Goal: Complete application form

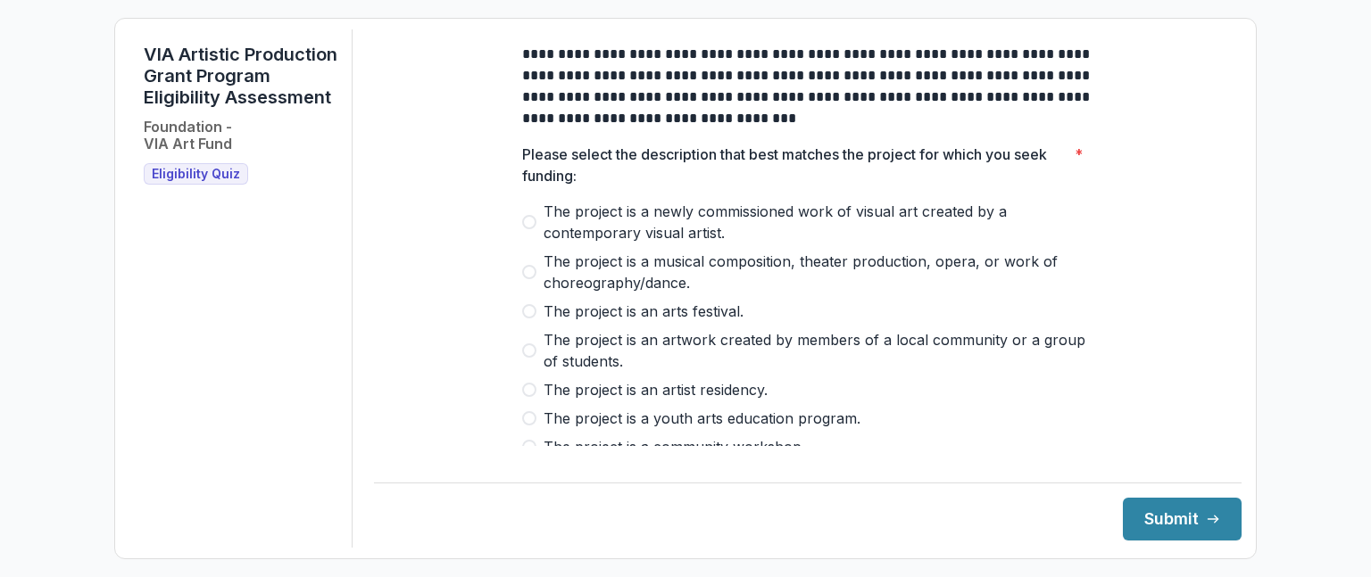
click at [198, 182] on span "Eligibility Quiz" at bounding box center [196, 174] width 88 height 15
click at [528, 229] on span at bounding box center [529, 222] width 14 height 14
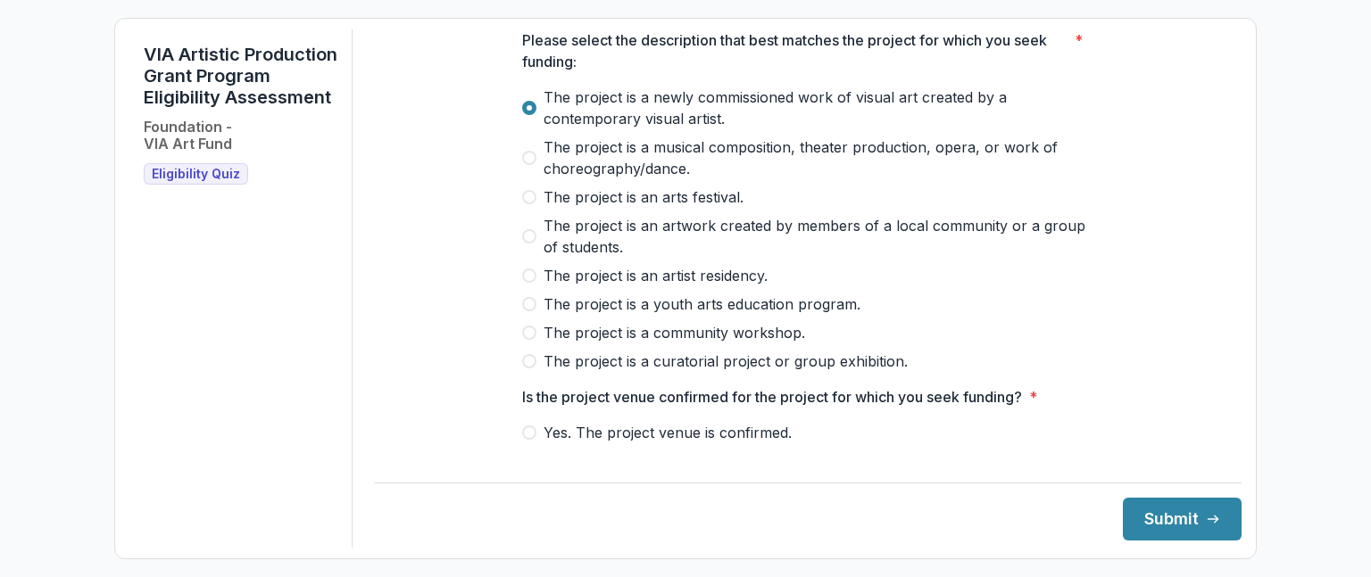
scroll to position [89, 0]
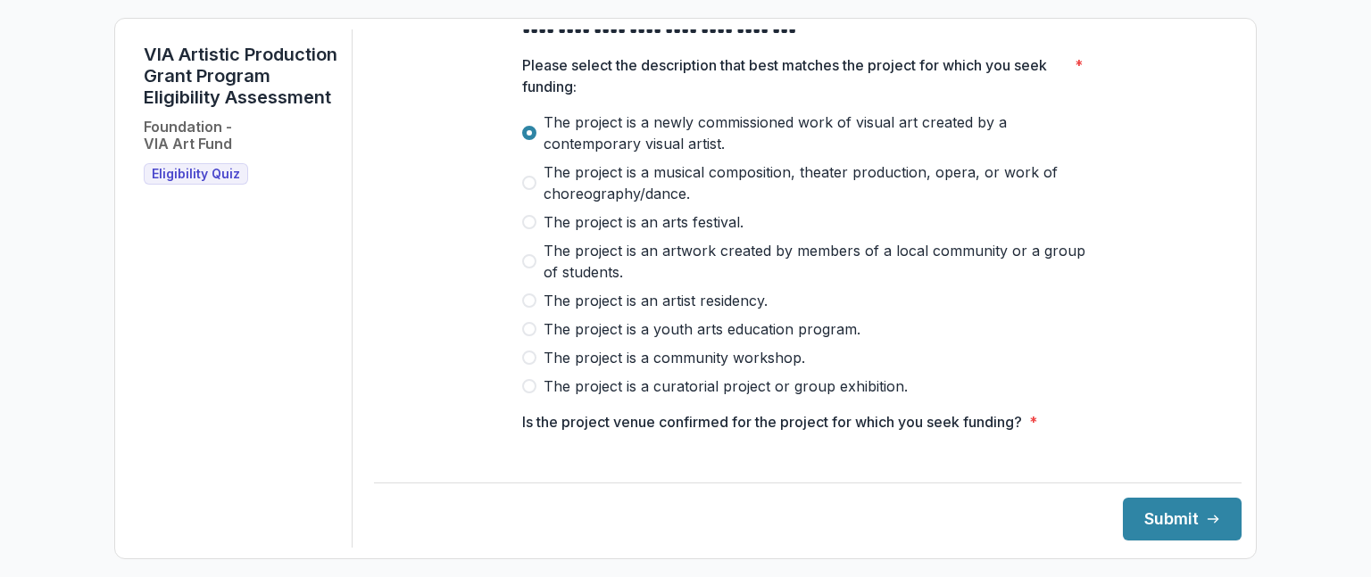
drag, startPoint x: 532, startPoint y: 200, endPoint x: 609, endPoint y: 212, distance: 77.8
click at [532, 190] on span at bounding box center [529, 183] width 14 height 14
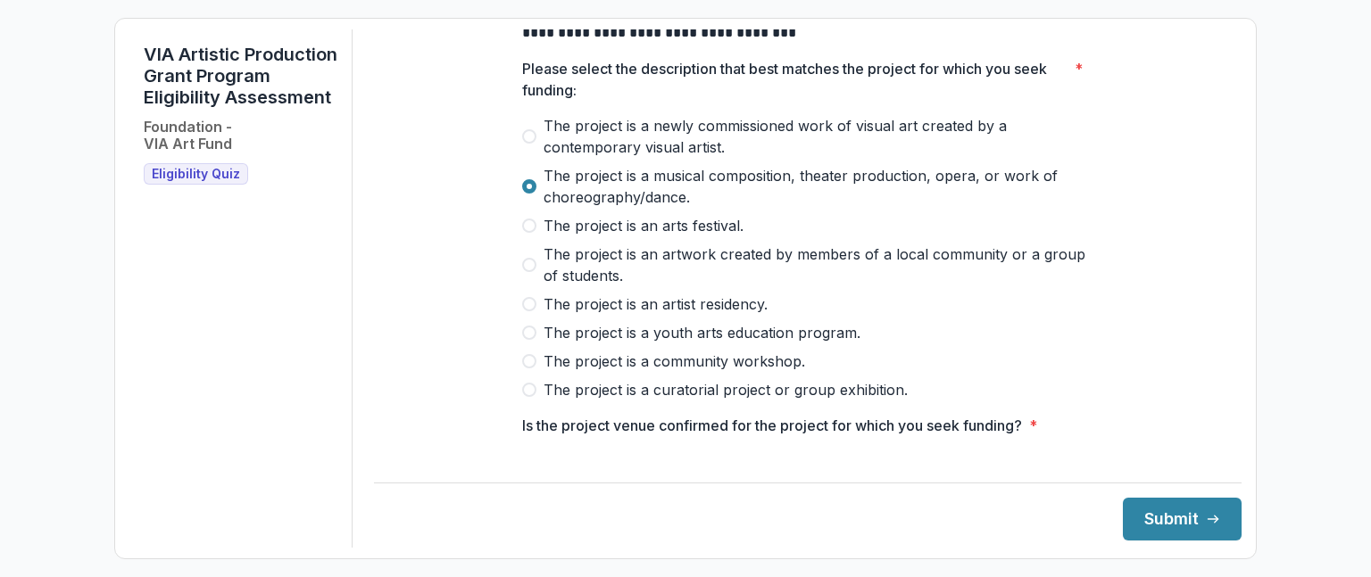
scroll to position [0, 0]
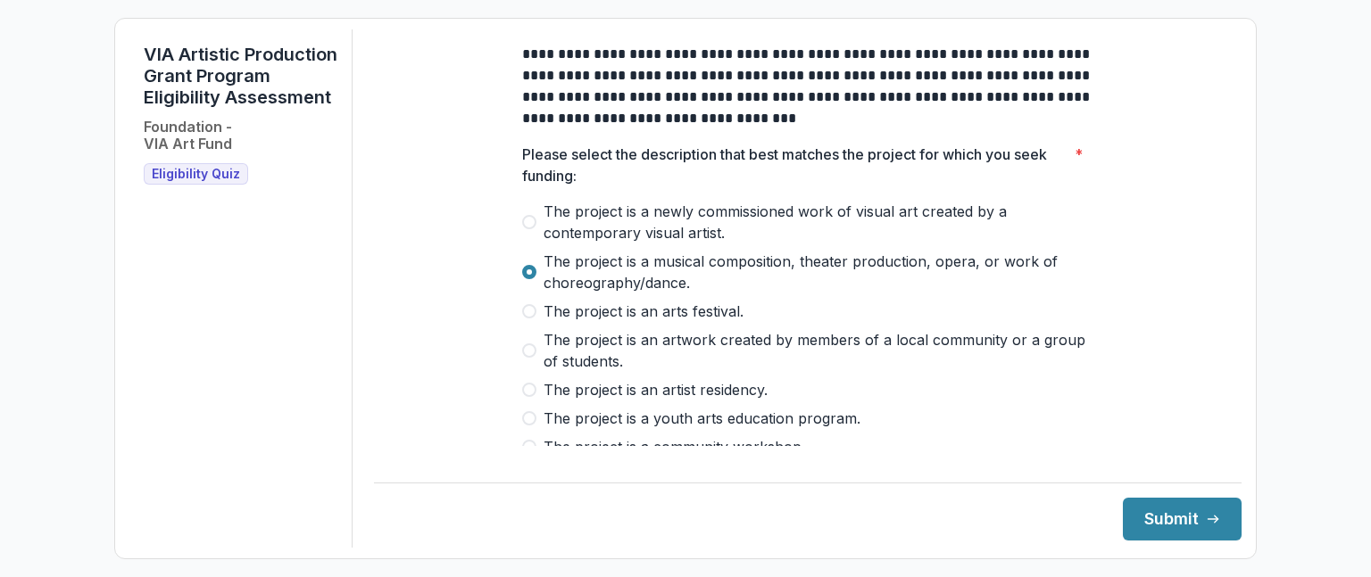
click at [528, 229] on span at bounding box center [529, 222] width 14 height 14
click at [525, 279] on span at bounding box center [529, 272] width 14 height 14
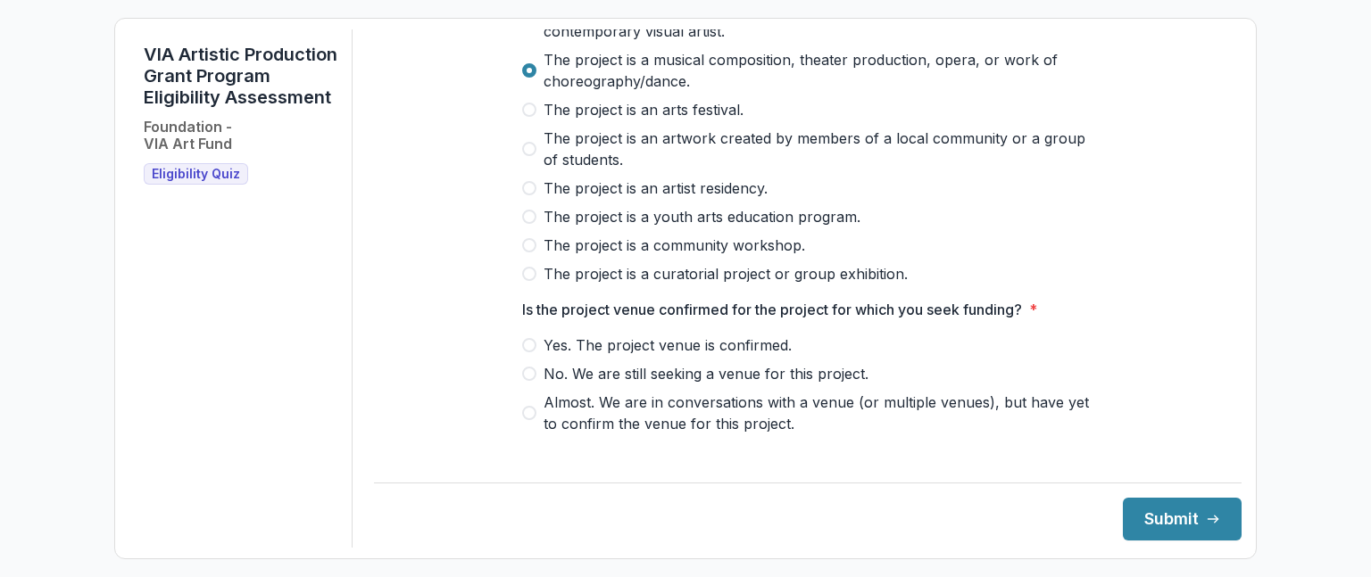
scroll to position [220, 0]
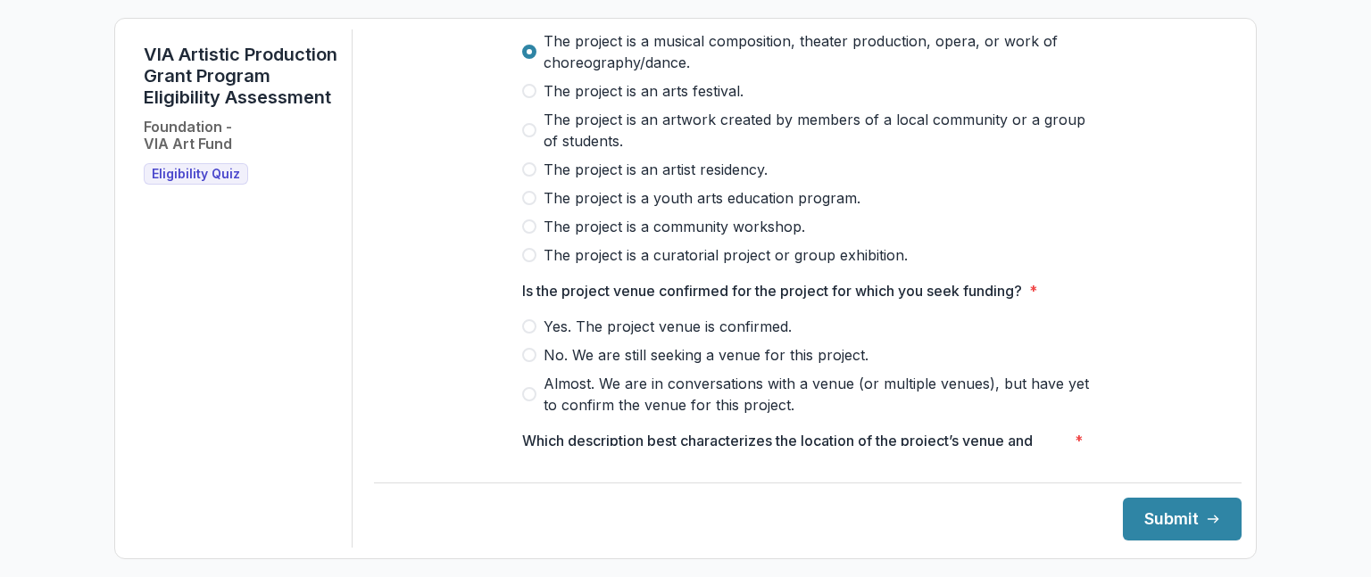
click at [530, 334] on span at bounding box center [529, 327] width 14 height 14
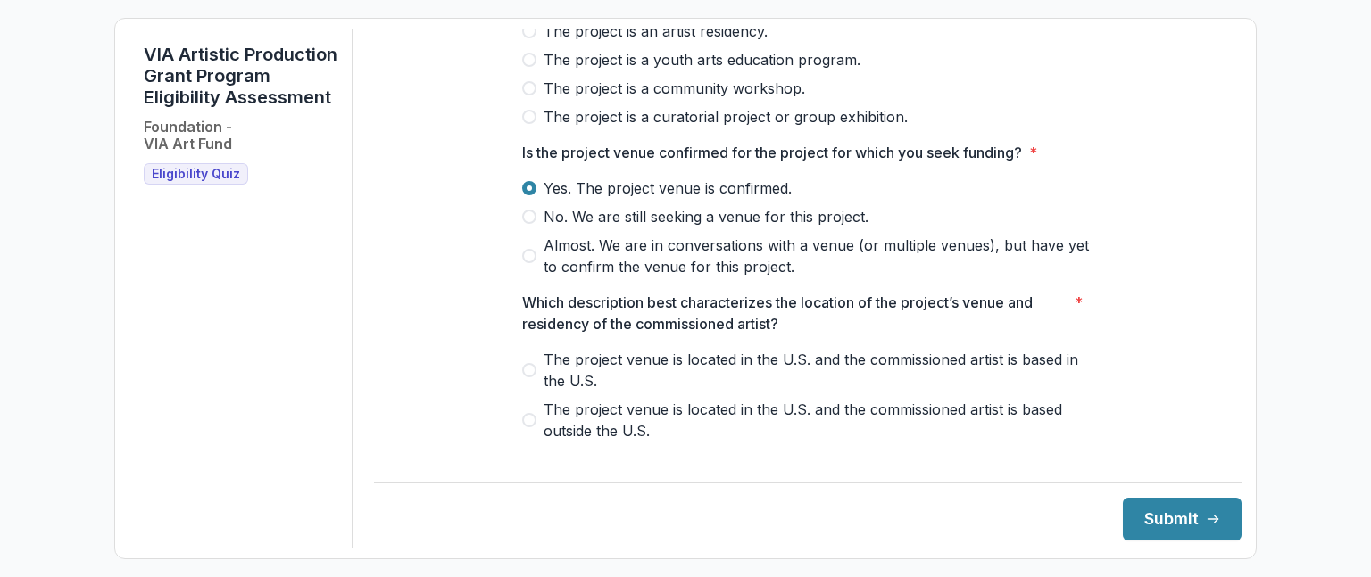
scroll to position [399, 0]
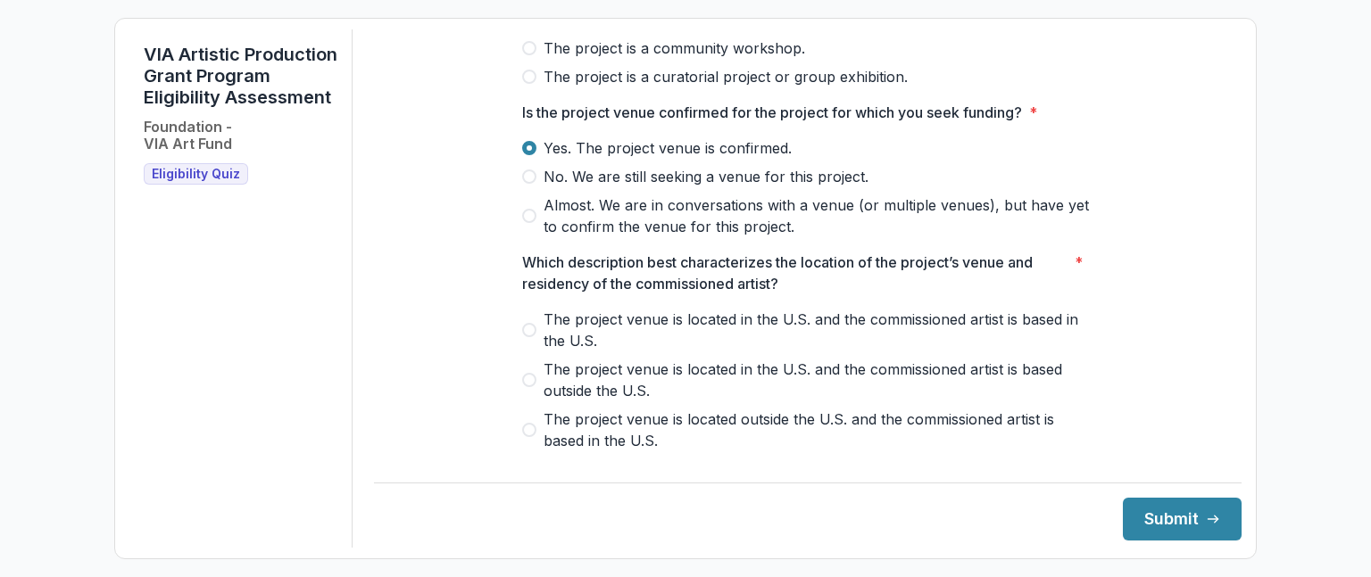
drag, startPoint x: 525, startPoint y: 338, endPoint x: 550, endPoint y: 353, distance: 29.2
click at [527, 337] on span at bounding box center [529, 330] width 14 height 14
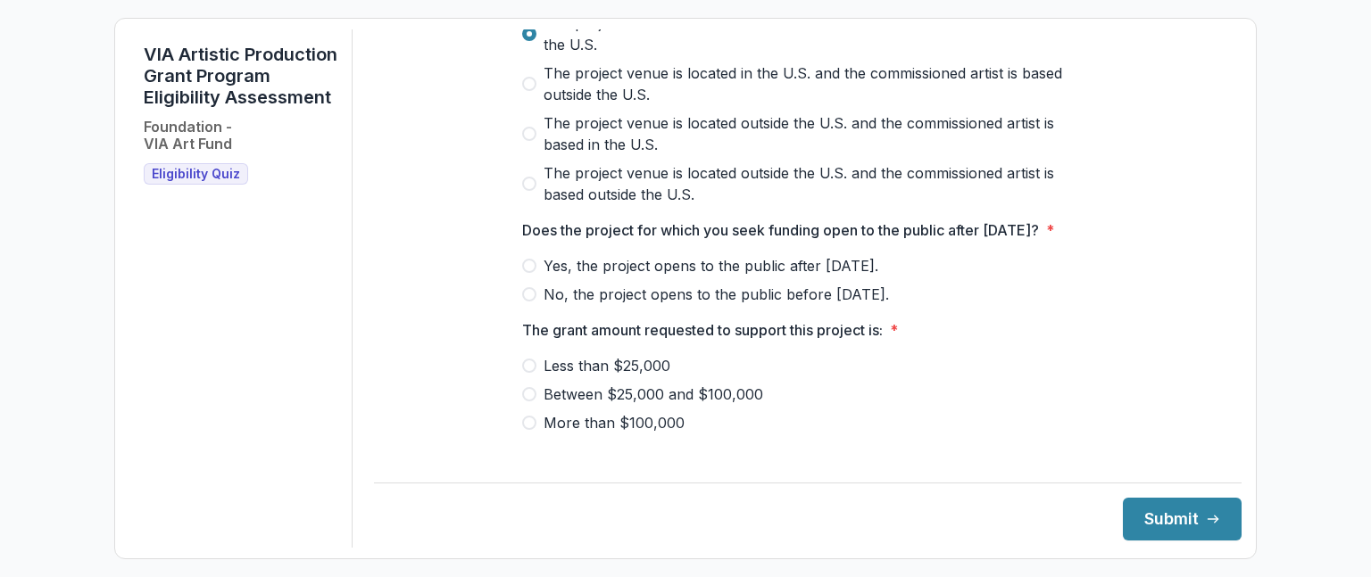
scroll to position [721, 0]
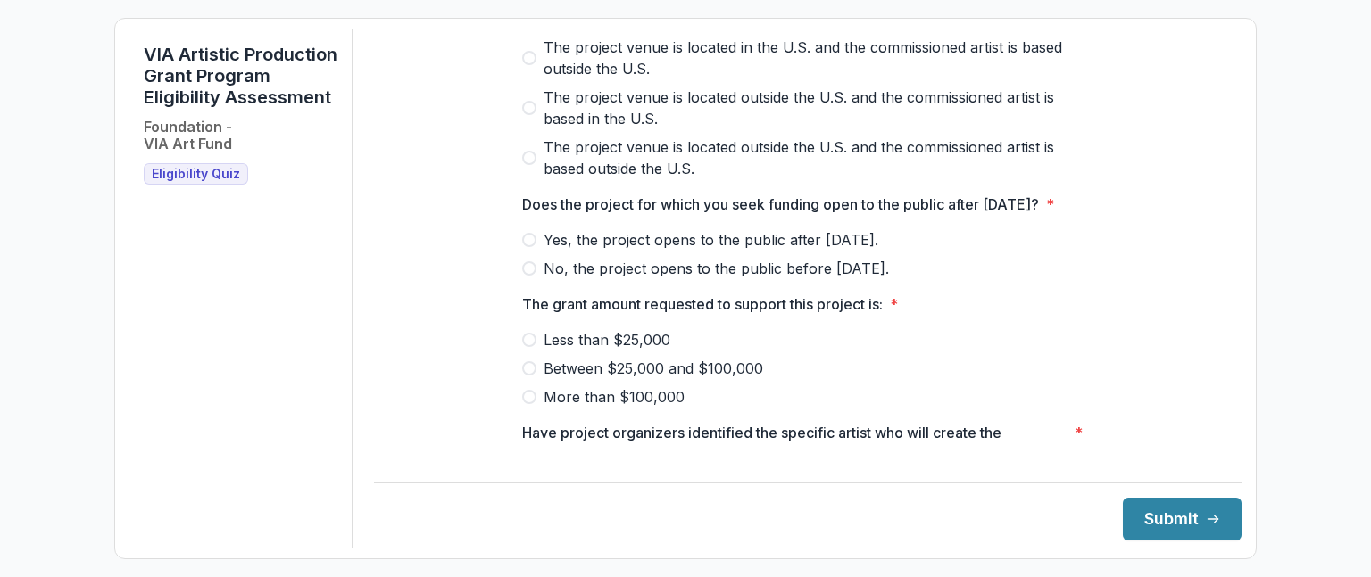
click at [528, 247] on span at bounding box center [529, 240] width 14 height 14
click at [526, 376] on span at bounding box center [529, 368] width 14 height 14
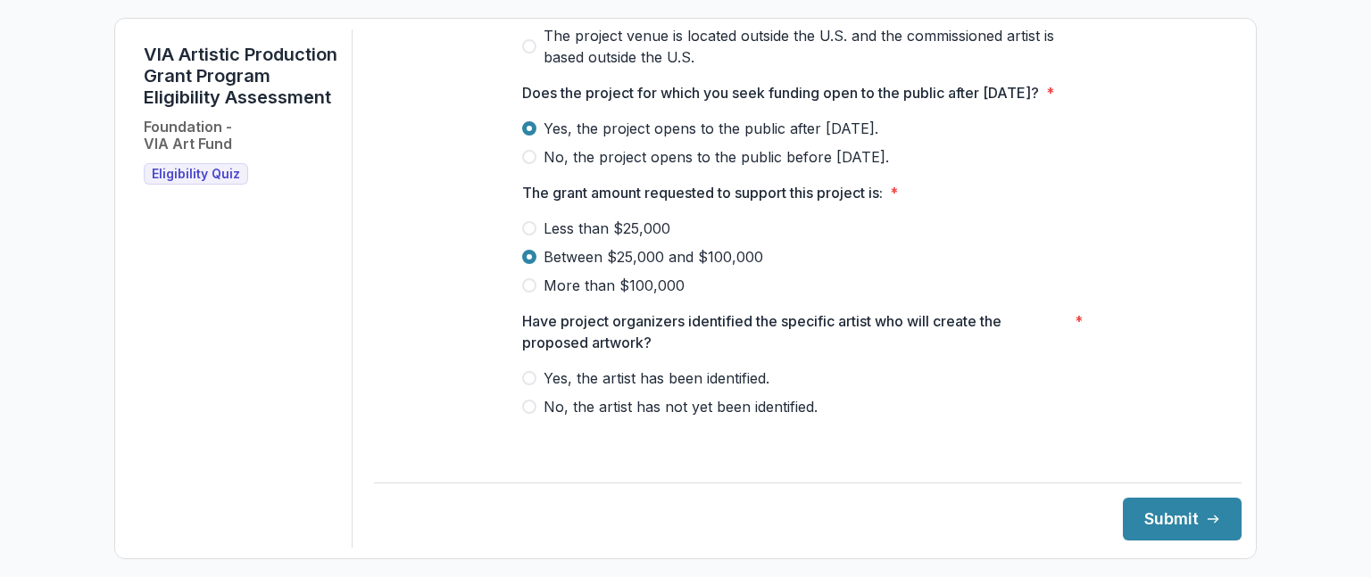
scroll to position [853, 0]
click at [528, 386] on span at bounding box center [529, 378] width 14 height 14
click at [1206, 518] on icon "submit" at bounding box center [1213, 519] width 14 height 14
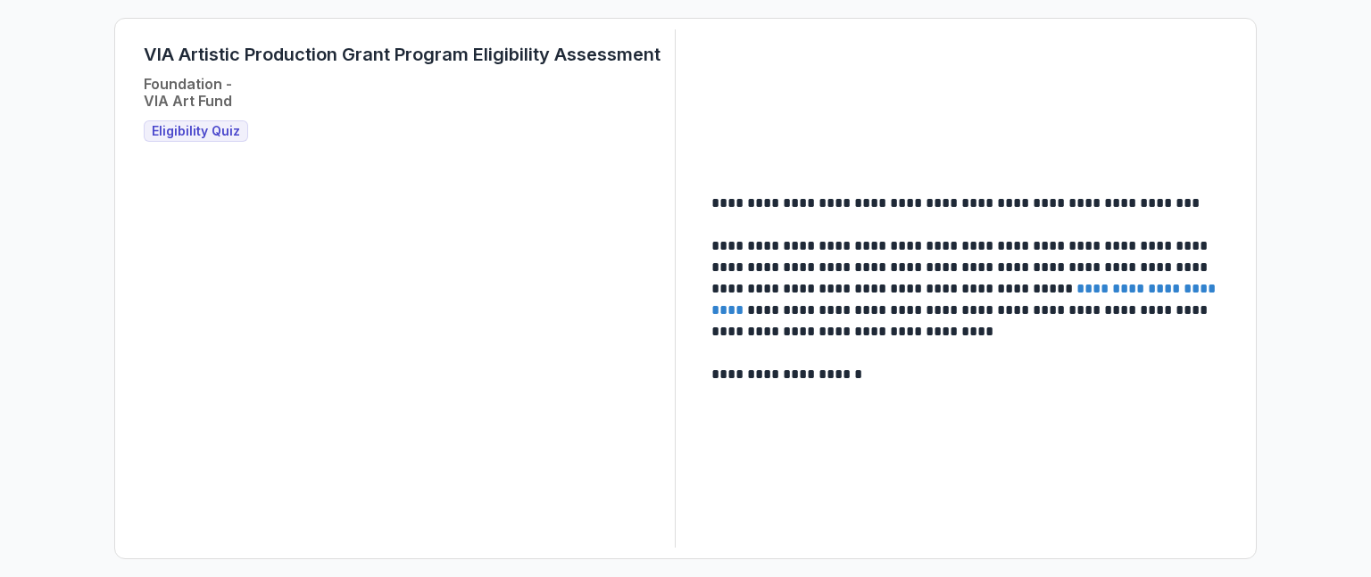
drag, startPoint x: 853, startPoint y: 240, endPoint x: 1147, endPoint y: 249, distance: 293.8
click at [860, 240] on p "**********" at bounding box center [967, 289] width 512 height 107
click at [1208, 228] on p at bounding box center [969, 224] width 516 height 21
click at [1116, 288] on link "**********" at bounding box center [965, 299] width 508 height 35
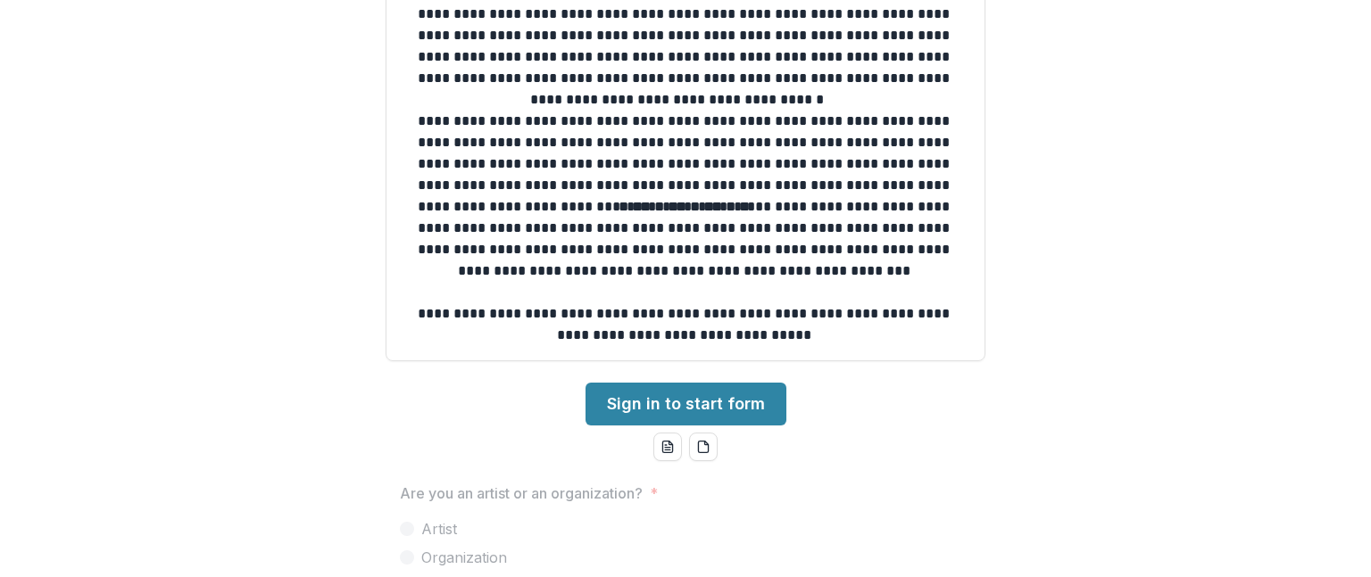
scroll to position [446, 0]
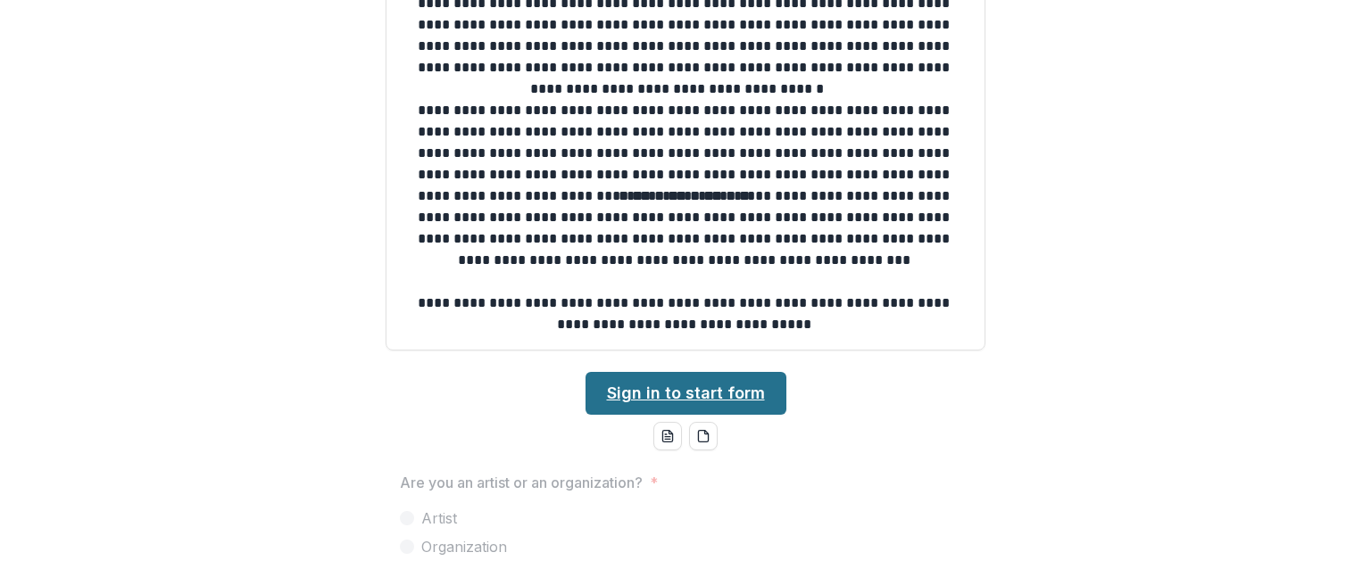
click at [736, 388] on link "Sign in to start form" at bounding box center [686, 393] width 201 height 43
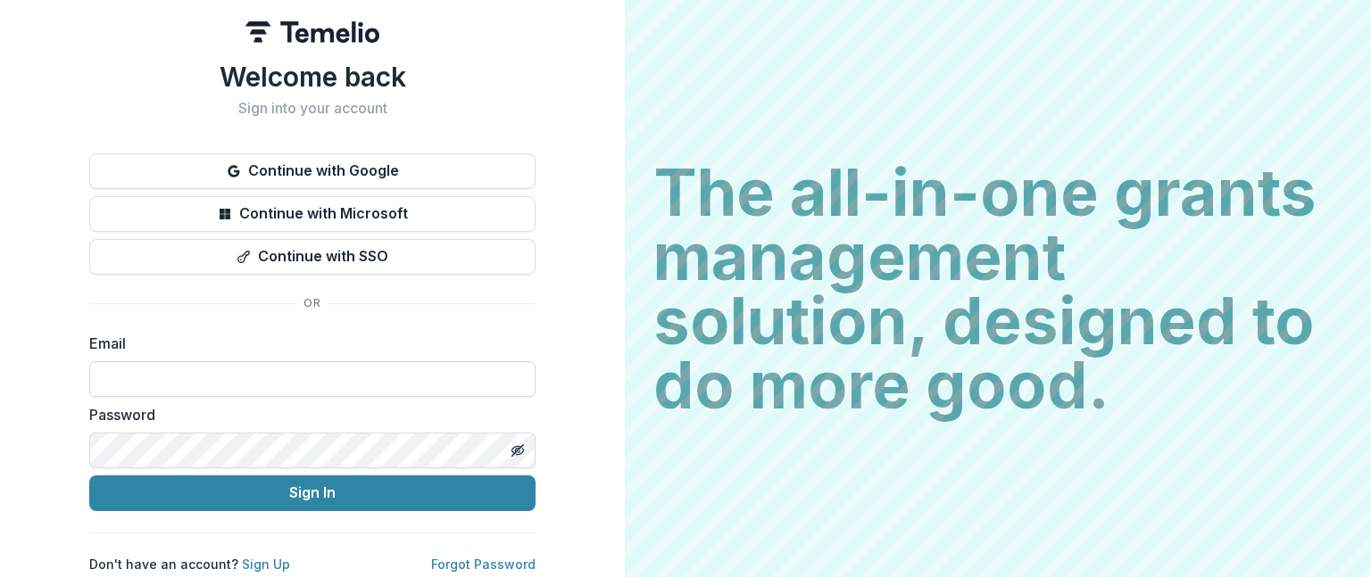
click at [205, 361] on input at bounding box center [312, 379] width 446 height 36
type input "**********"
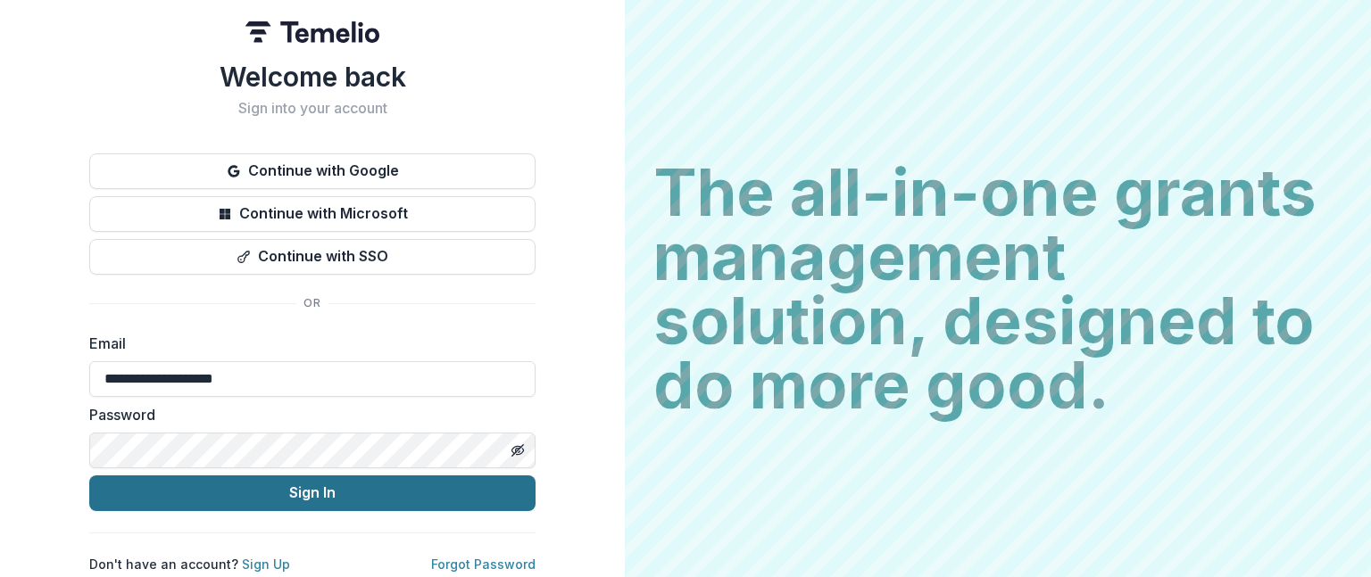
click at [332, 486] on button "Sign In" at bounding box center [312, 494] width 446 height 36
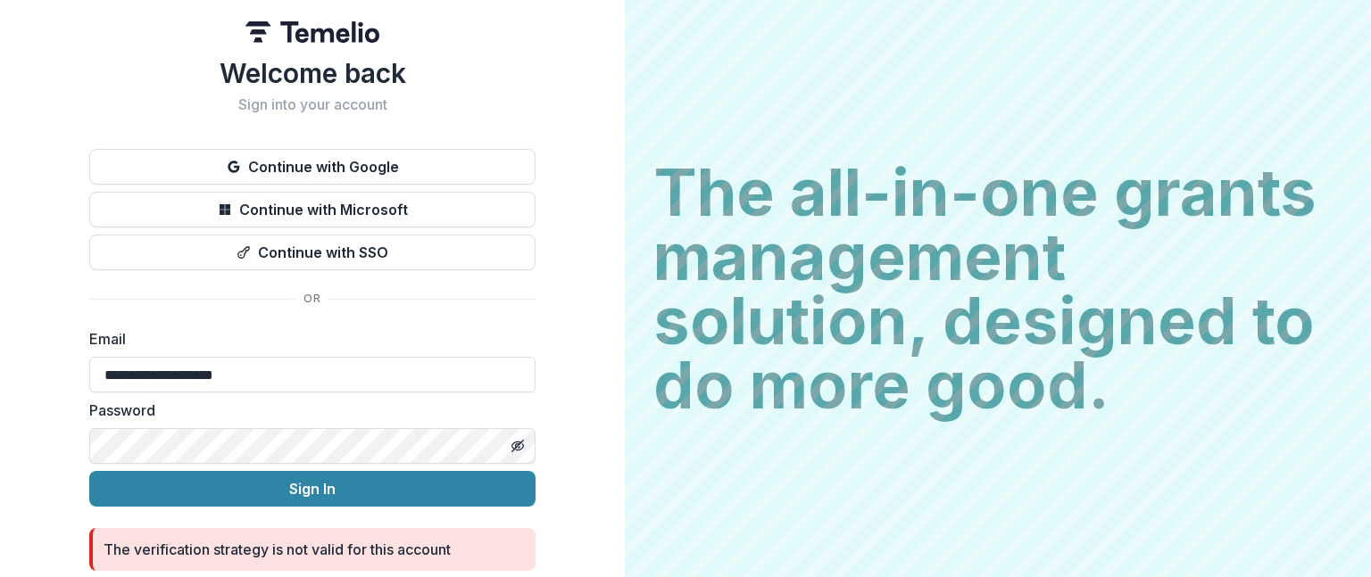
click at [400, 313] on div "**********" at bounding box center [312, 345] width 446 height 577
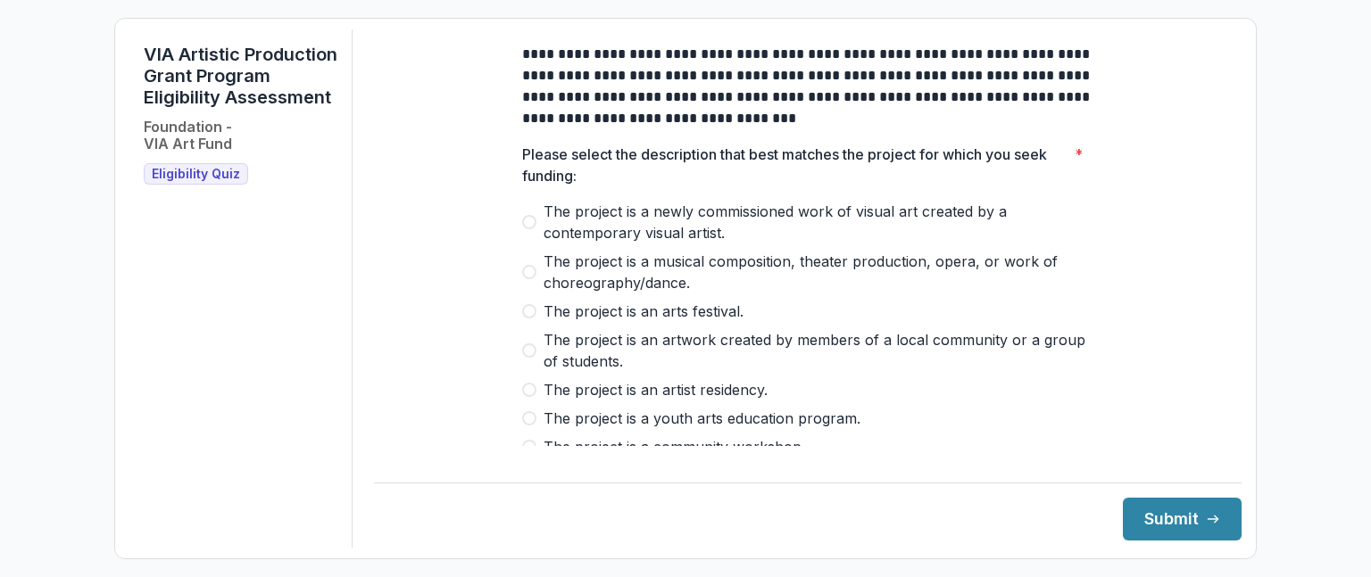
drag, startPoint x: 529, startPoint y: 235, endPoint x: 556, endPoint y: 242, distance: 27.7
click at [532, 229] on span at bounding box center [529, 222] width 14 height 14
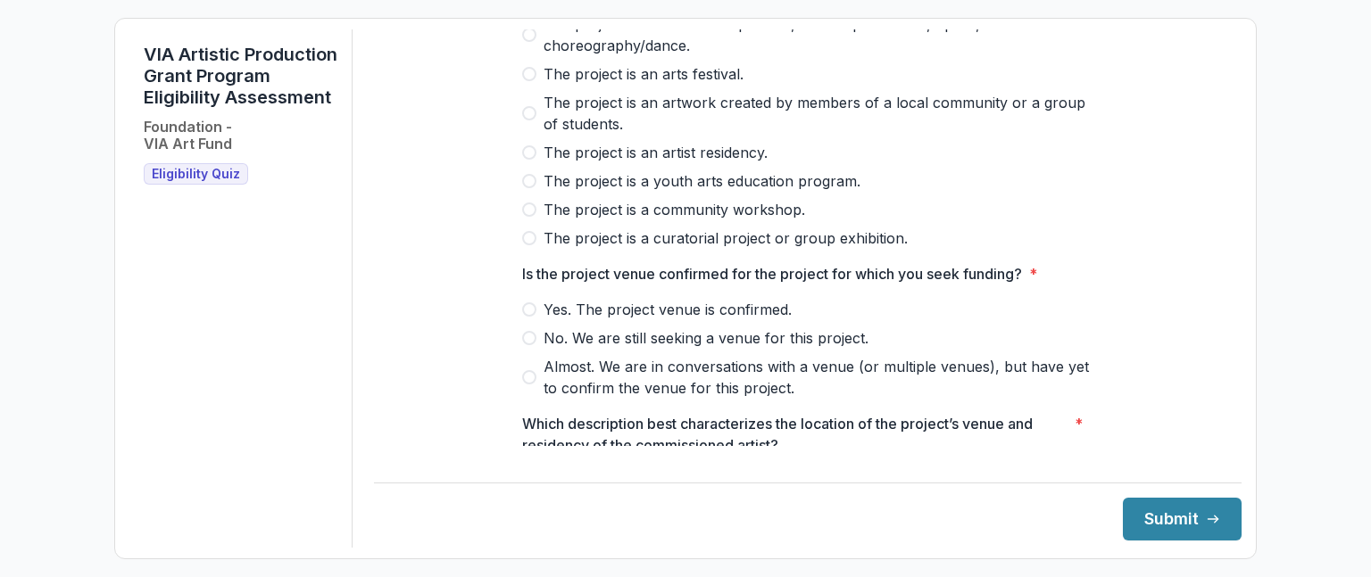
scroll to position [357, 0]
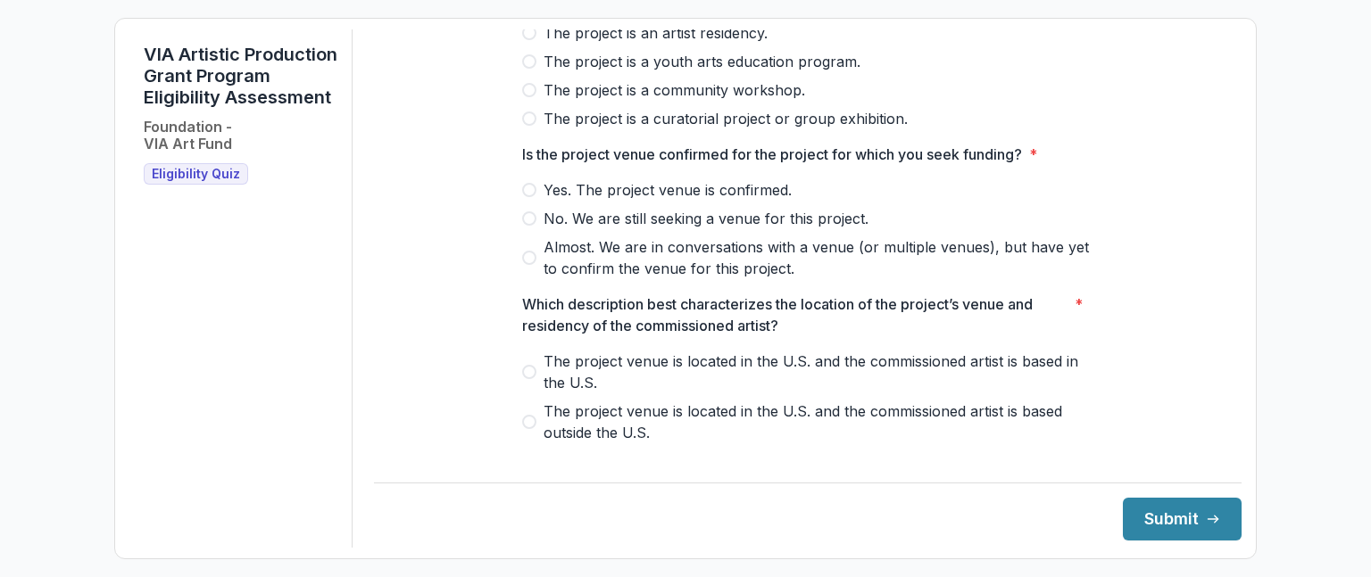
click at [1036, 165] on span "*" at bounding box center [1033, 154] width 8 height 21
click at [527, 197] on span at bounding box center [529, 190] width 14 height 14
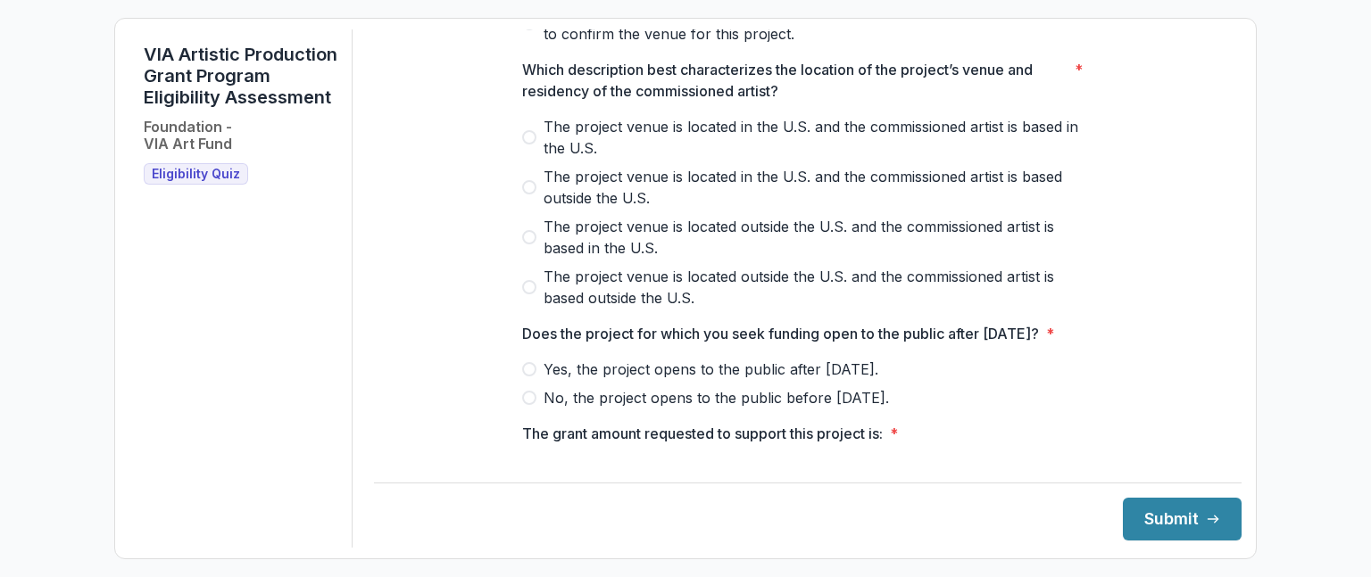
scroll to position [625, 0]
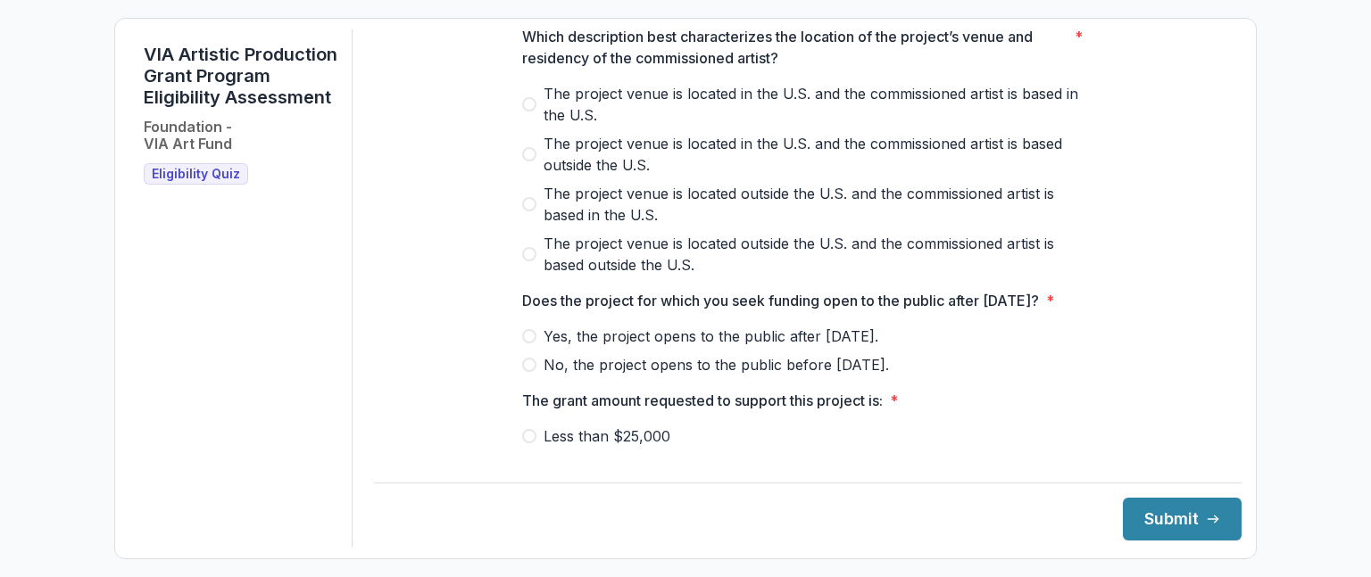
click at [532, 112] on span at bounding box center [529, 104] width 14 height 14
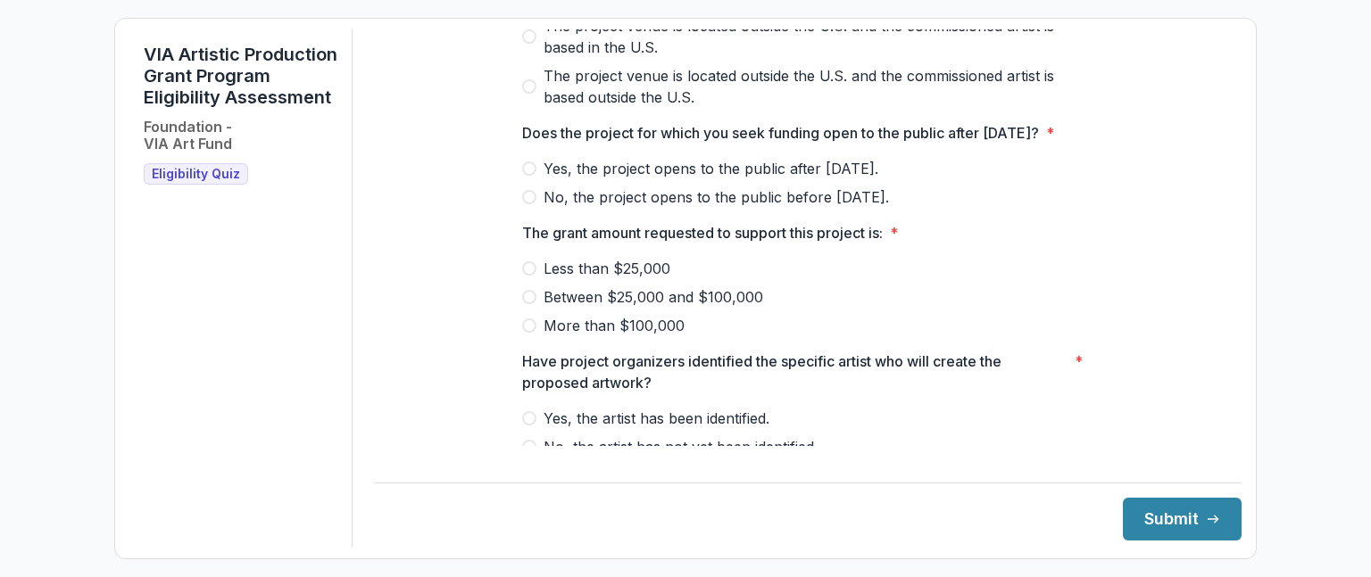
scroll to position [803, 0]
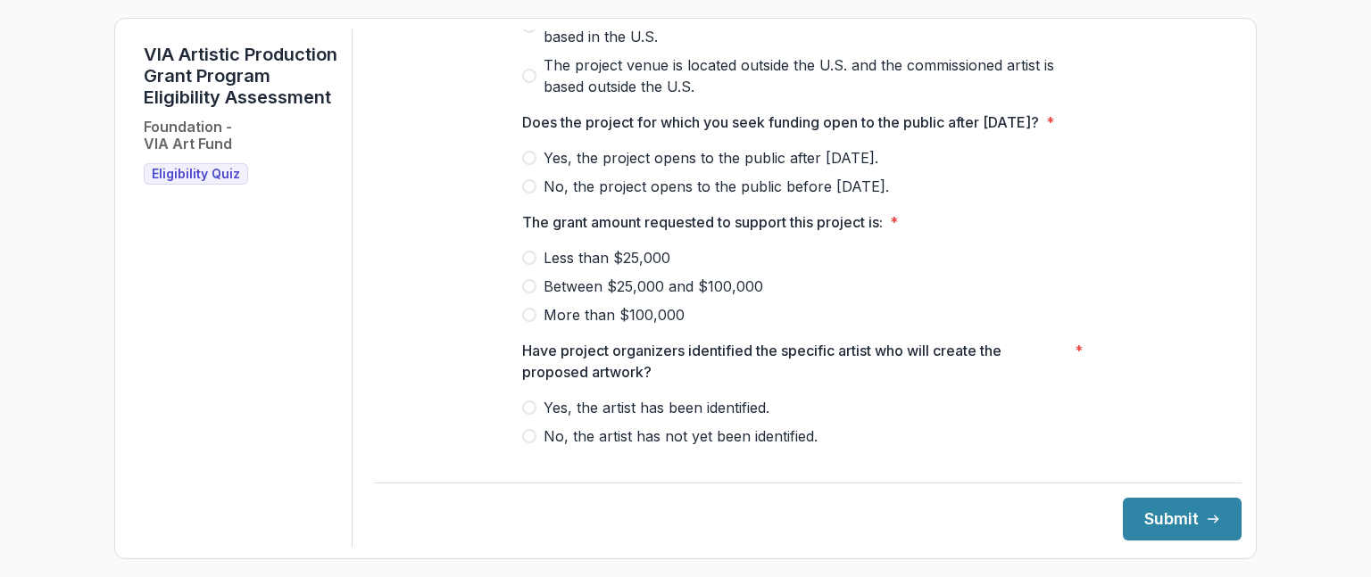
drag, startPoint x: 524, startPoint y: 192, endPoint x: 571, endPoint y: 200, distance: 48.0
click at [525, 165] on span at bounding box center [529, 158] width 14 height 14
click at [525, 294] on span at bounding box center [529, 286] width 14 height 14
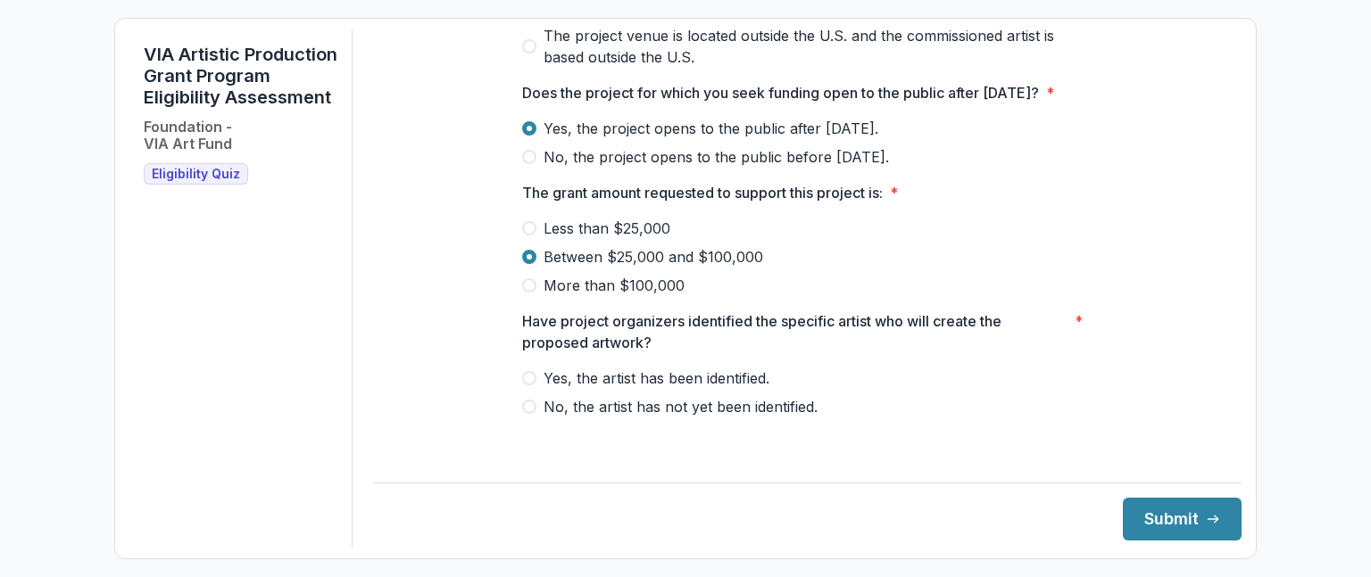
click at [527, 386] on span at bounding box center [529, 378] width 14 height 14
click at [1145, 520] on button "Submit" at bounding box center [1182, 519] width 119 height 43
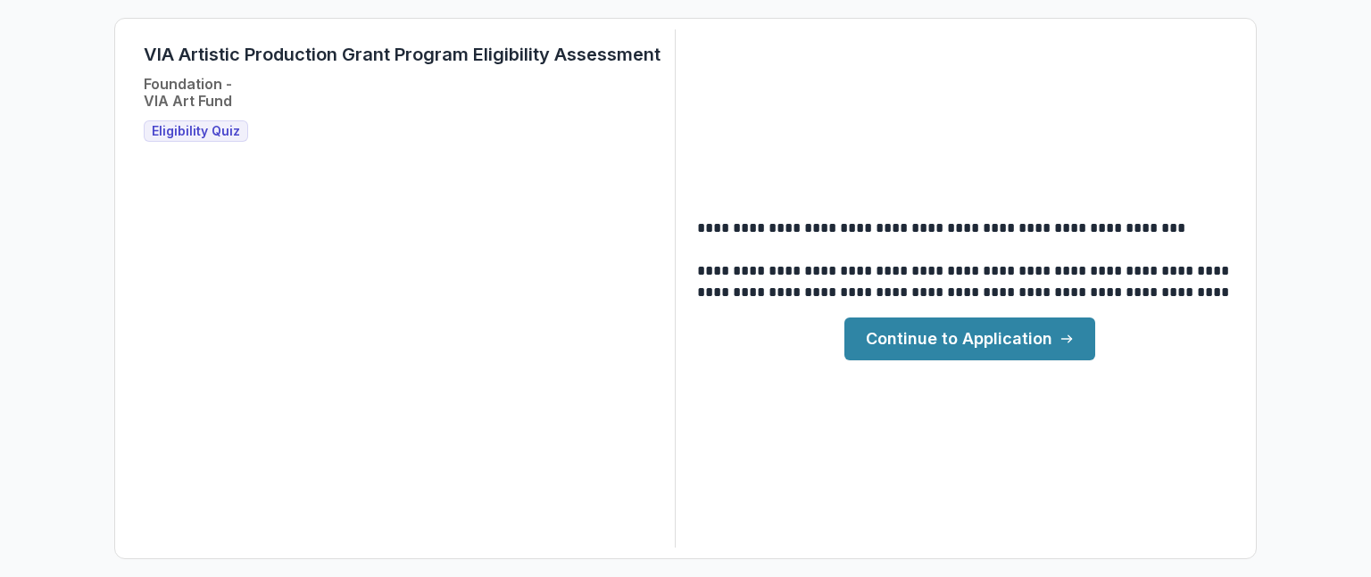
click at [946, 337] on link "Continue to Application" at bounding box center [969, 339] width 251 height 43
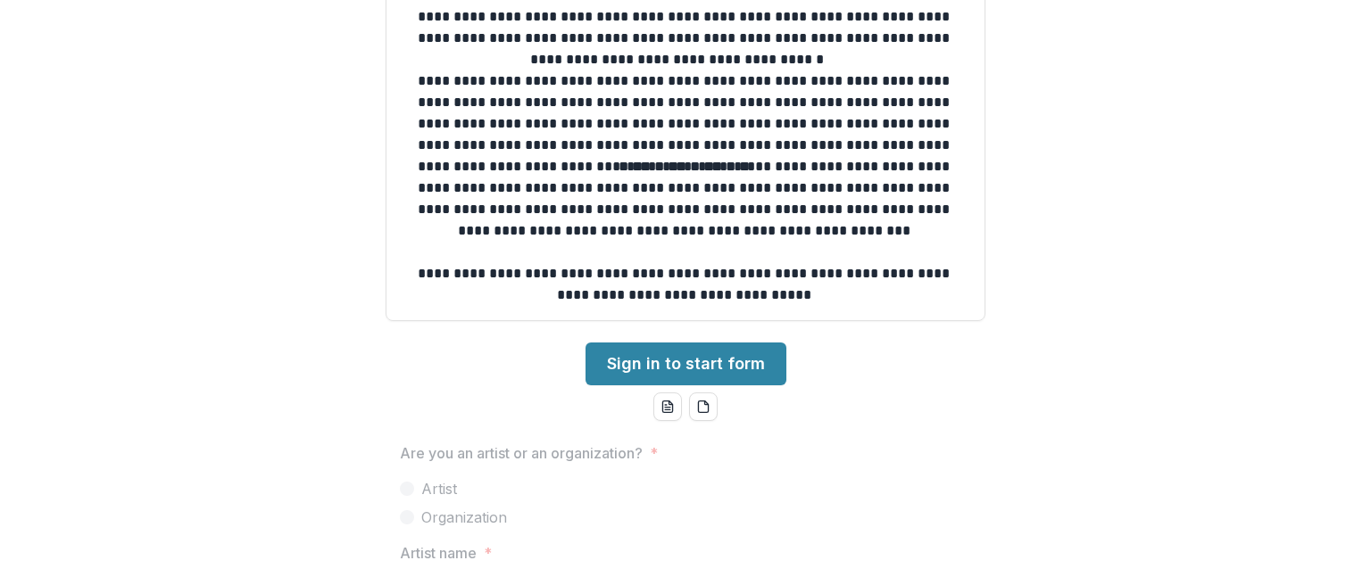
scroll to position [775, 0]
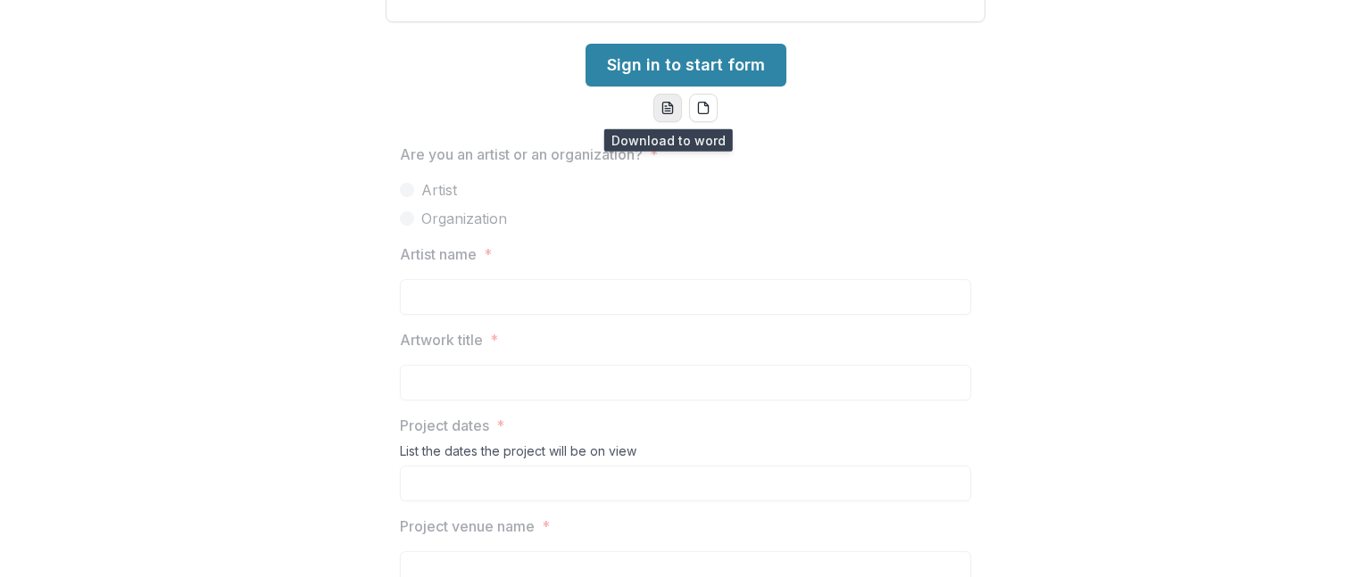
click at [665, 112] on line "word-download" at bounding box center [667, 112] width 5 height 0
click at [669, 107] on icon "word-download" at bounding box center [668, 108] width 14 height 14
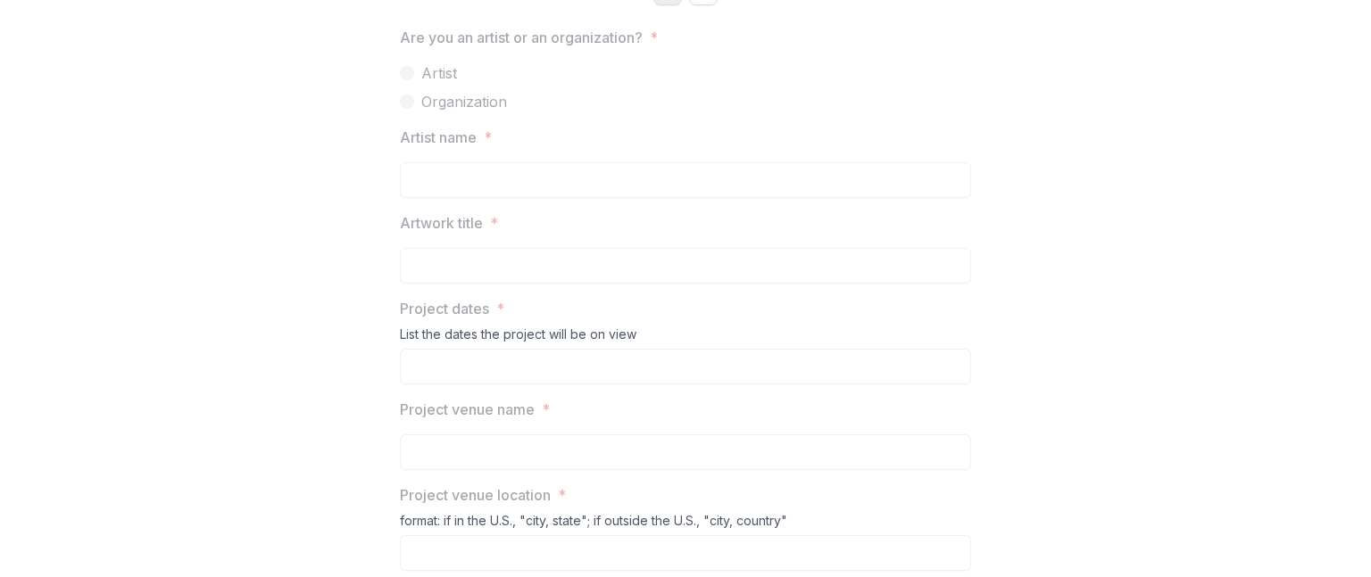
scroll to position [893, 0]
